Goal: Find specific page/section: Find specific page/section

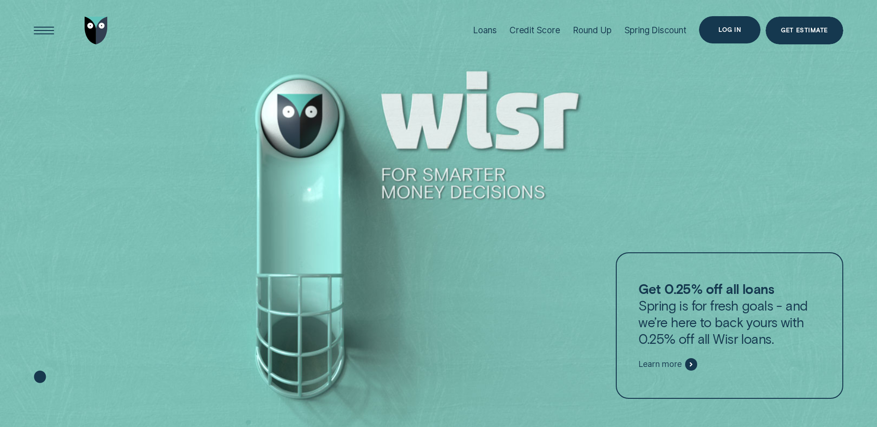
click at [736, 27] on div "Log in" at bounding box center [730, 30] width 23 height 6
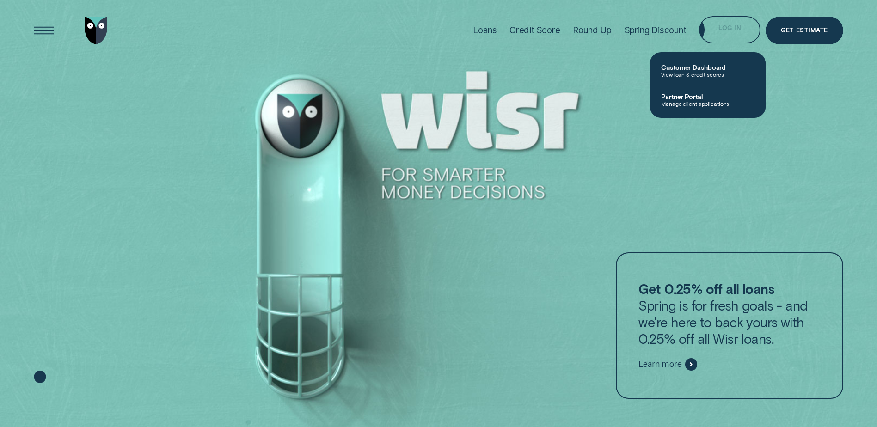
click at [716, 22] on div "Log in" at bounding box center [730, 30] width 62 height 28
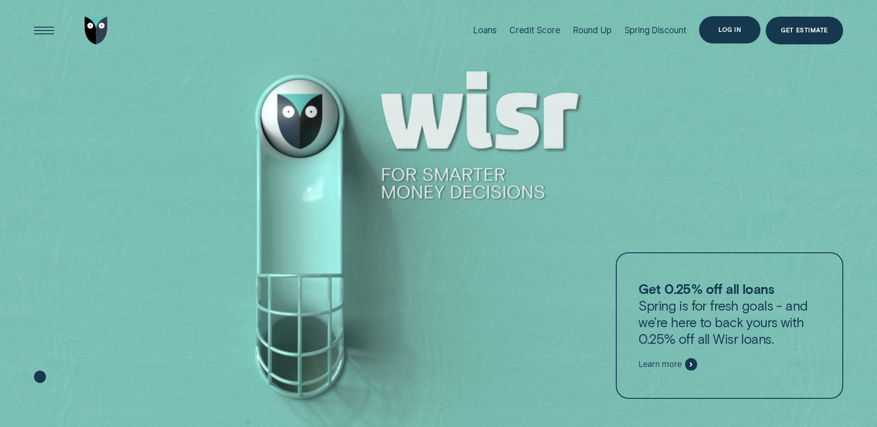
click at [720, 30] on div "Log in" at bounding box center [730, 30] width 23 height 6
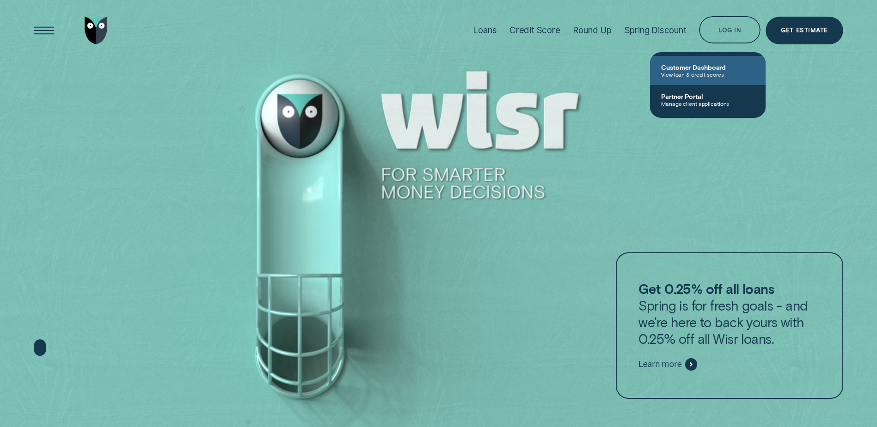
click at [703, 69] on span "Customer Dashboard" at bounding box center [707, 67] width 93 height 8
drag, startPoint x: 0, startPoint y: 0, endPoint x: 701, endPoint y: 68, distance: 703.8
click at [704, 68] on span "Customer Dashboard" at bounding box center [707, 67] width 93 height 8
